Goal: Information Seeking & Learning: Check status

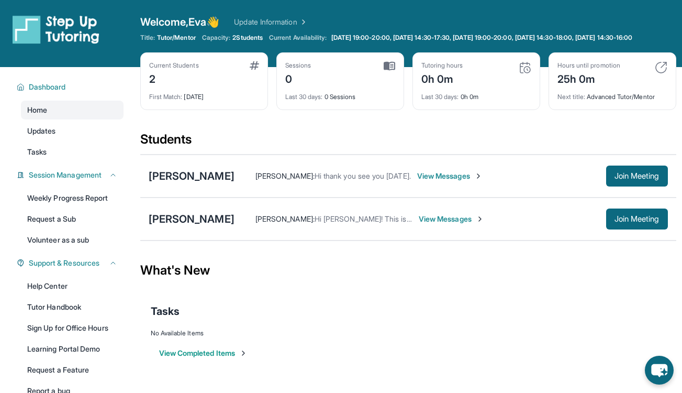
click at [427, 224] on span "View Messages" at bounding box center [451, 219] width 65 height 10
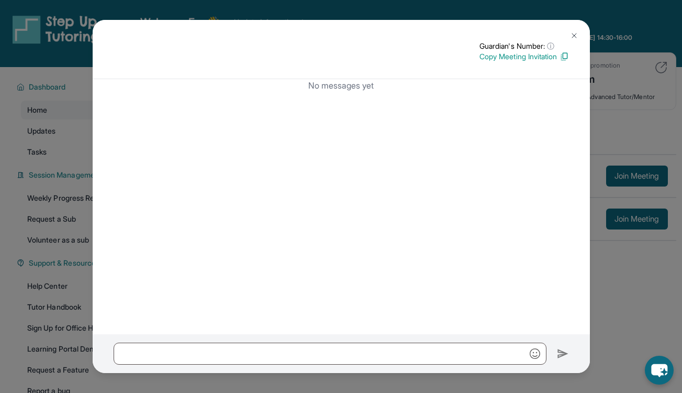
click at [570, 30] on button at bounding box center [574, 35] width 21 height 21
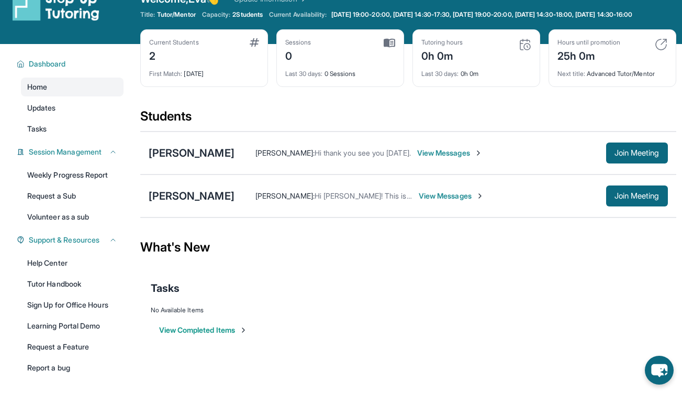
scroll to position [18, 0]
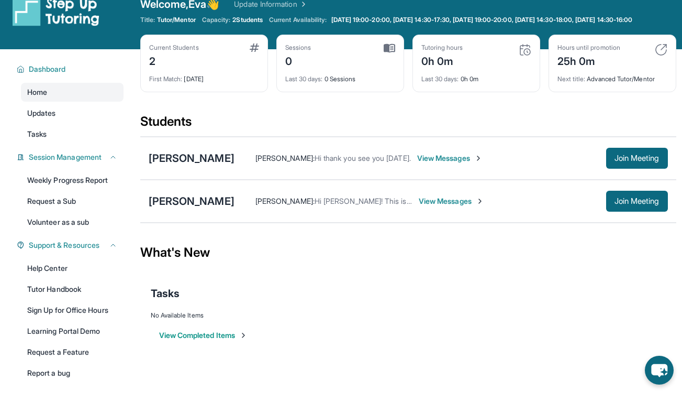
click at [442, 163] on span "View Messages" at bounding box center [449, 158] width 65 height 10
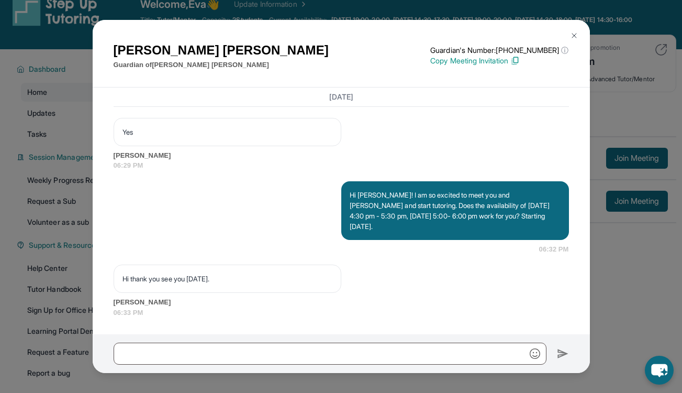
scroll to position [755, 0]
click at [576, 35] on img at bounding box center [574, 35] width 8 height 8
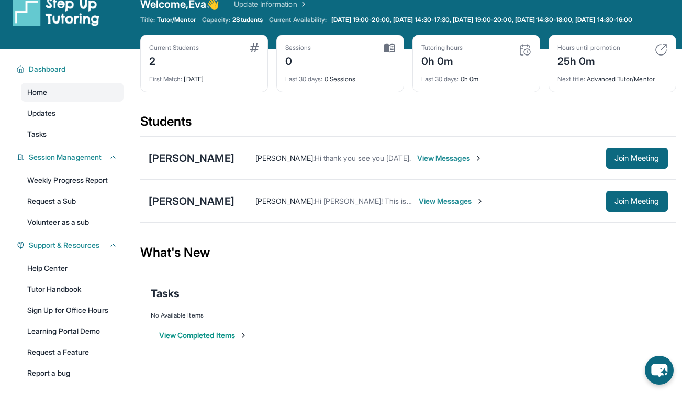
click at [422, 206] on span "View Messages" at bounding box center [451, 201] width 65 height 10
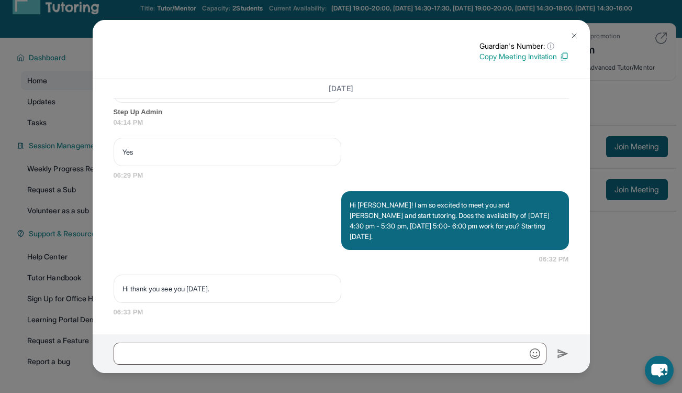
scroll to position [30, 0]
click at [572, 30] on button at bounding box center [574, 35] width 21 height 21
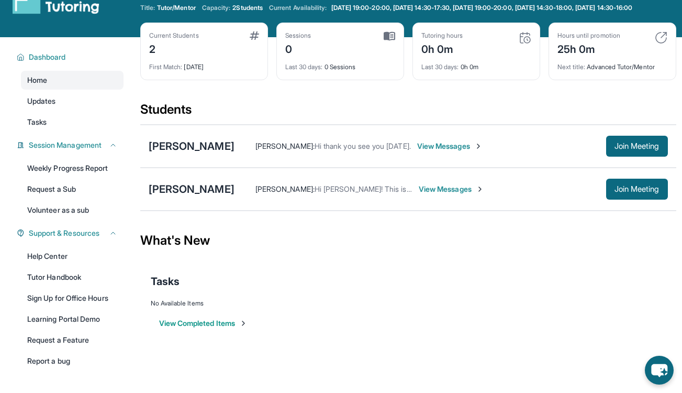
click at [419, 194] on span "View Messages" at bounding box center [451, 189] width 65 height 10
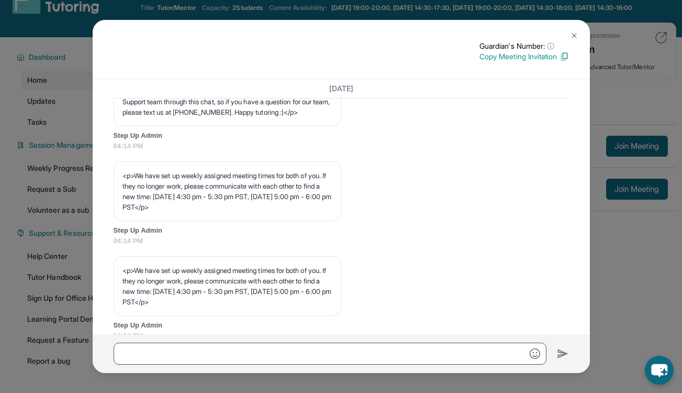
scroll to position [391, 0]
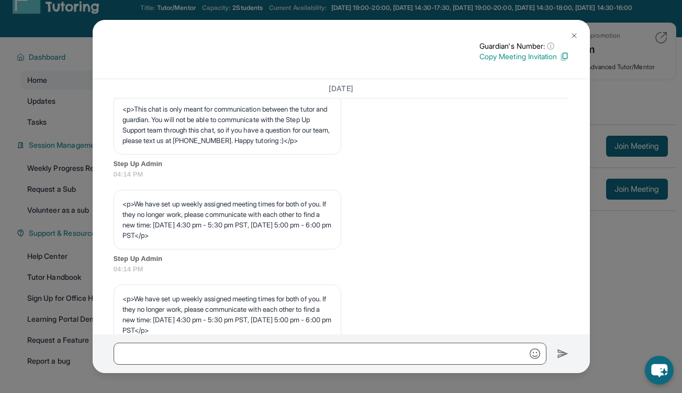
click at [573, 36] on img at bounding box center [574, 35] width 8 height 8
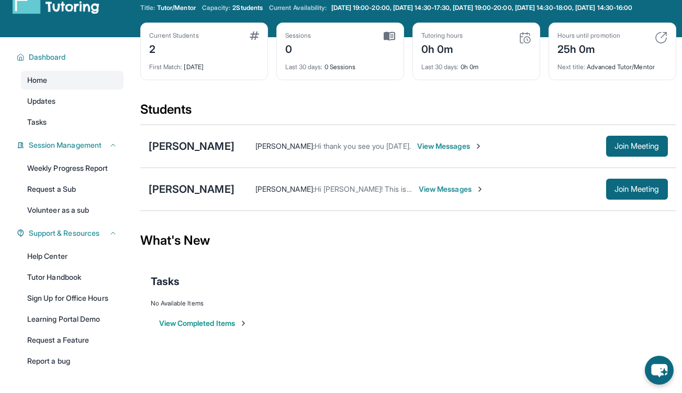
scroll to position [0, 0]
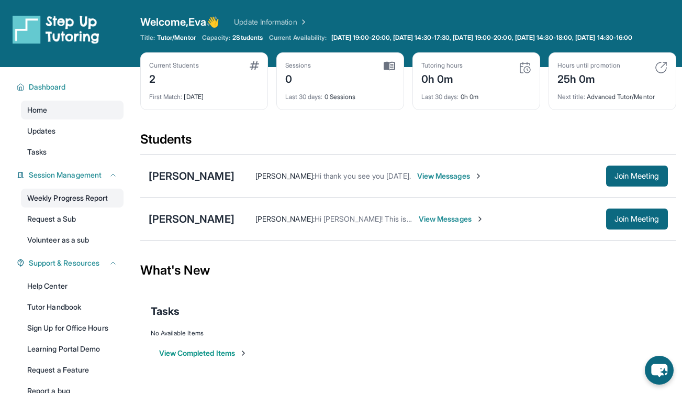
click at [93, 203] on link "Weekly Progress Report" at bounding box center [72, 198] width 103 height 19
click at [196, 183] on div "[PERSON_NAME]" at bounding box center [192, 176] width 86 height 15
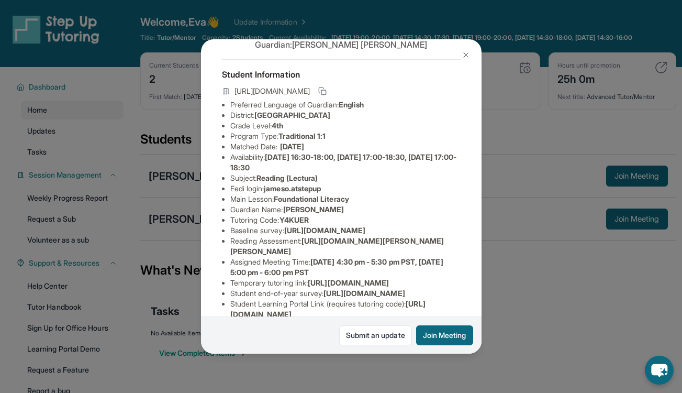
scroll to position [40, 0]
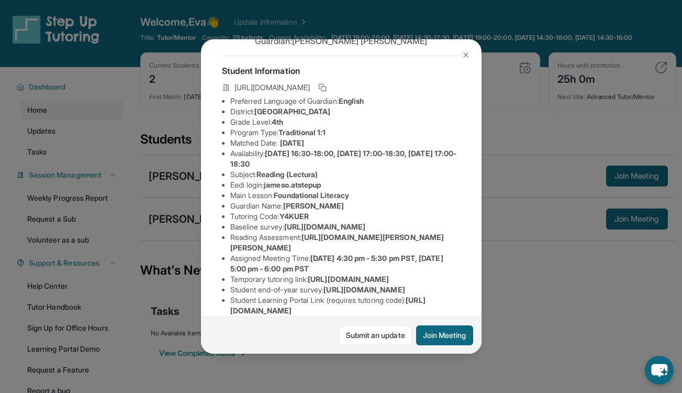
click at [280, 174] on span "Reading (Lectura)" at bounding box center [287, 174] width 61 height 9
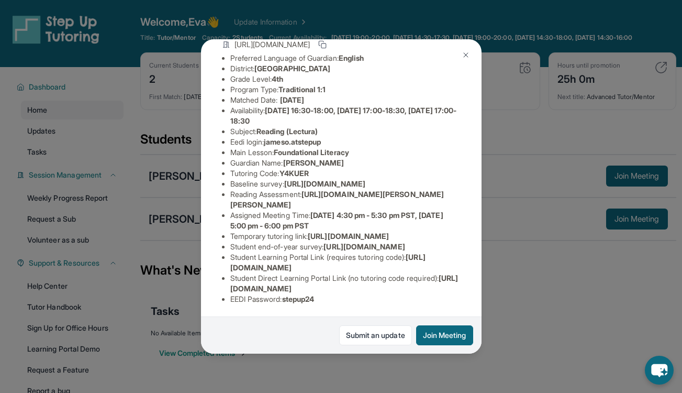
scroll to position [89, 0]
click at [462, 52] on img at bounding box center [466, 55] width 8 height 8
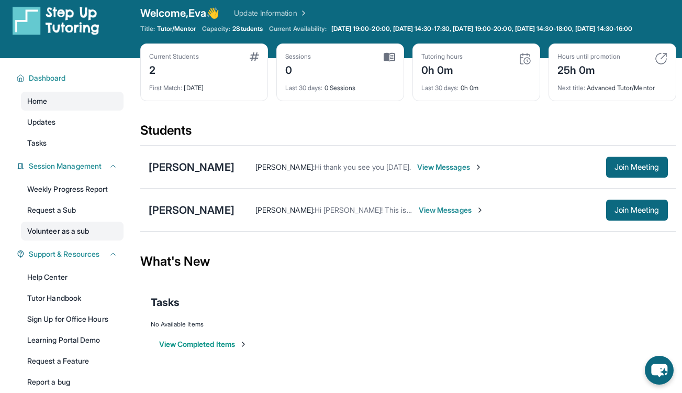
scroll to position [10, 0]
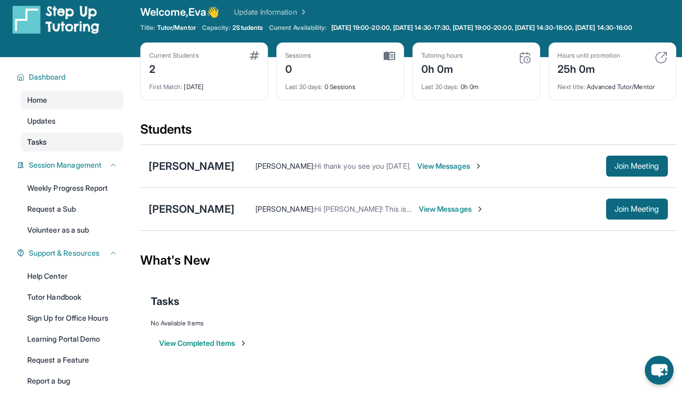
click at [55, 148] on link "Tasks" at bounding box center [72, 141] width 103 height 19
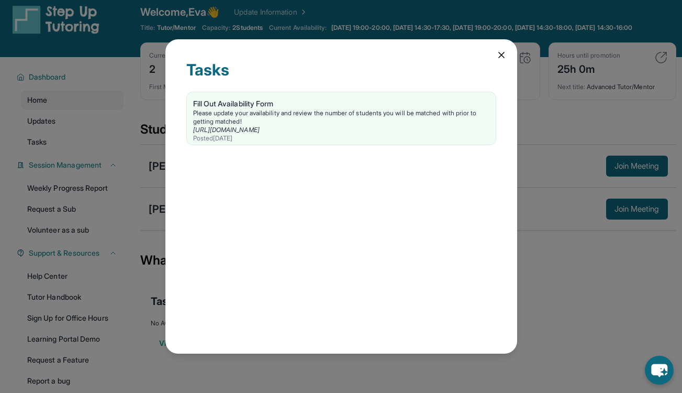
click at [502, 52] on icon at bounding box center [501, 55] width 10 height 10
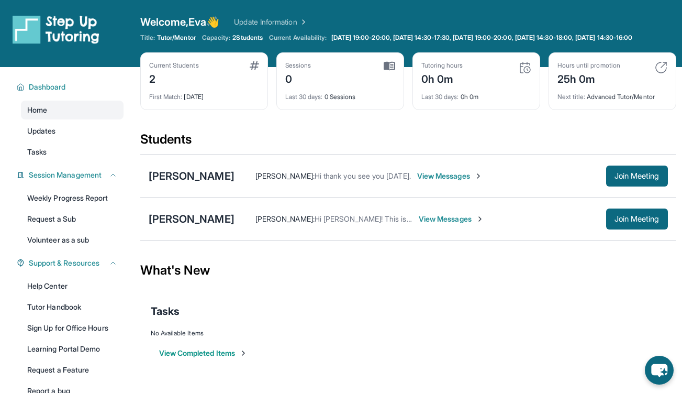
scroll to position [35, 0]
